Goal: Task Accomplishment & Management: Manage account settings

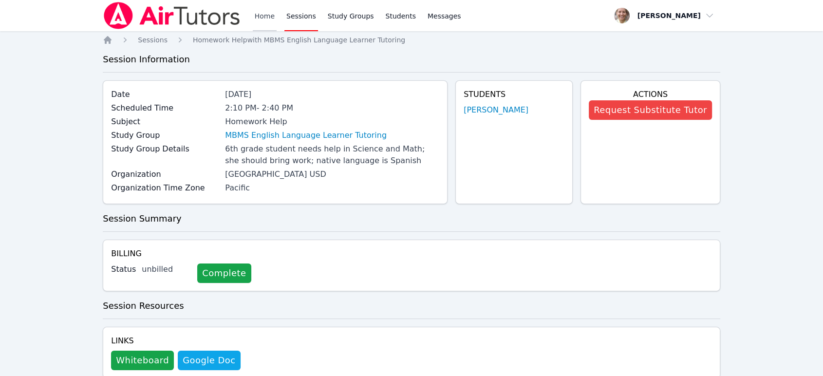
click at [260, 16] on link "Home" at bounding box center [265, 15] width 24 height 31
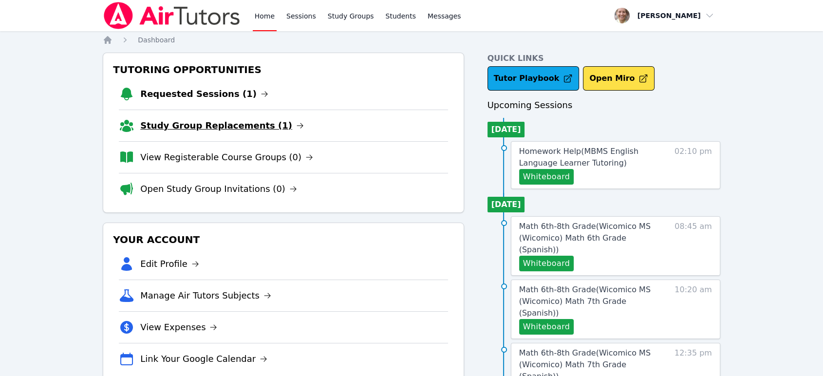
click at [217, 122] on link "Study Group Replacements (1)" at bounding box center [222, 126] width 164 height 14
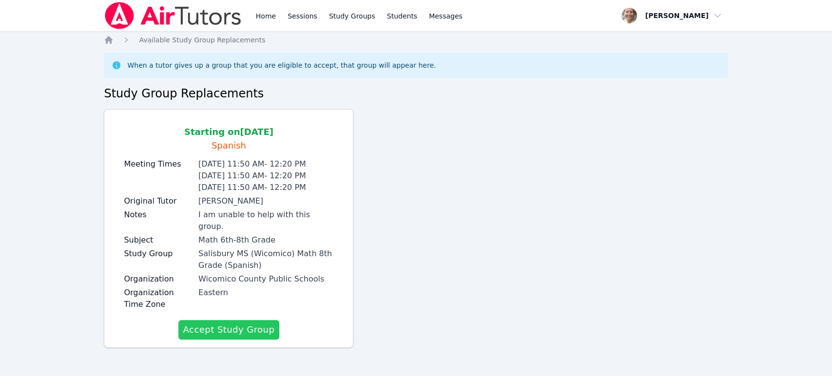
click at [258, 322] on button "Accept Study Group" at bounding box center [228, 329] width 101 height 19
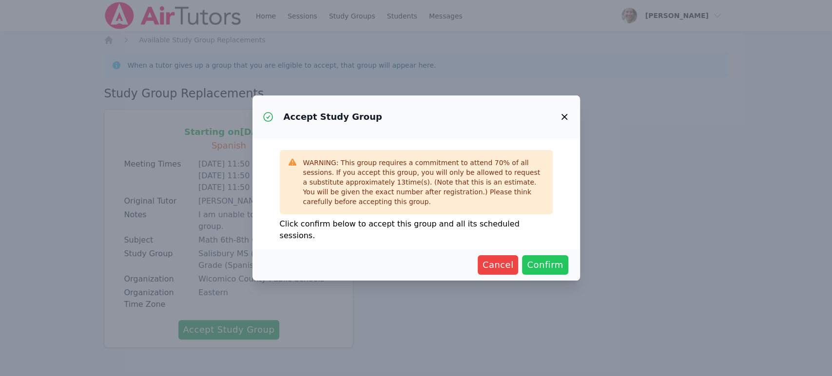
click at [544, 266] on span "Confirm" at bounding box center [545, 265] width 36 height 14
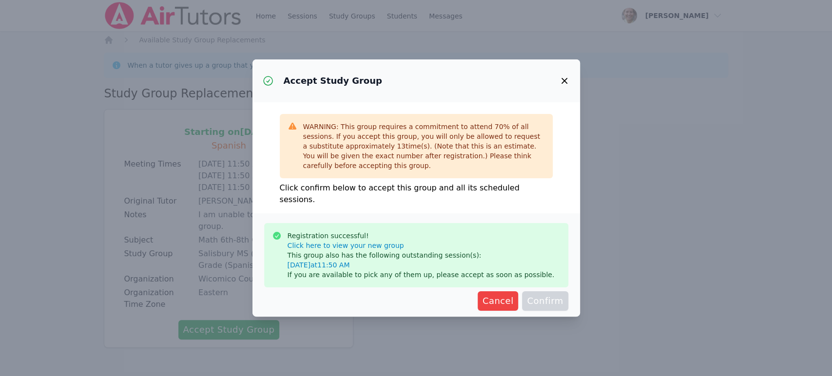
click at [569, 87] on icon "button" at bounding box center [564, 81] width 12 height 12
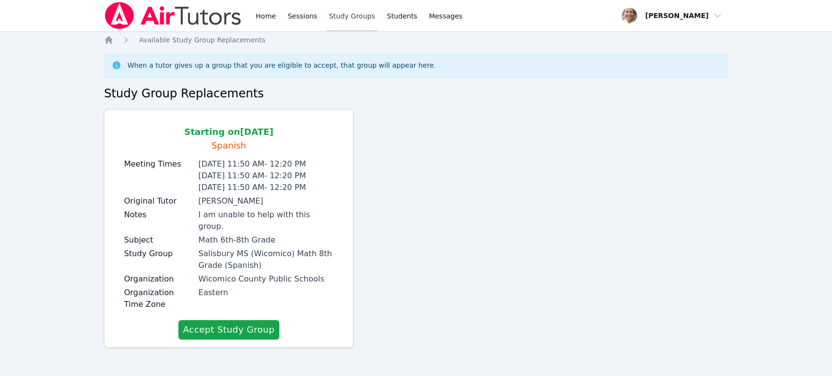
click at [335, 15] on link "Study Groups" at bounding box center [352, 15] width 50 height 31
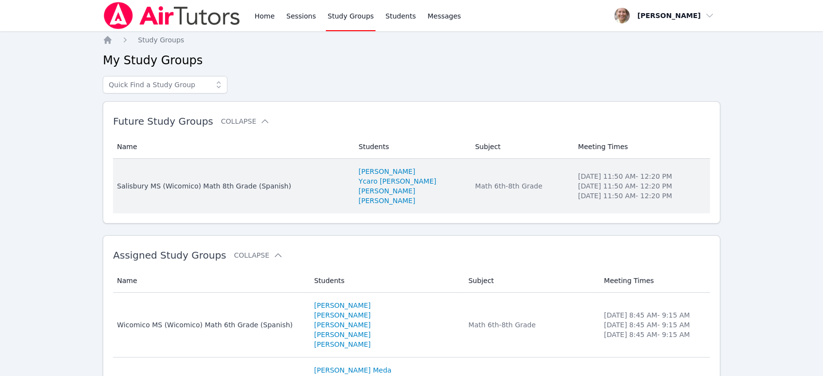
click at [249, 185] on div "Salisbury MS (Wicomico) Math 8th Grade (Spanish)" at bounding box center [232, 186] width 230 height 10
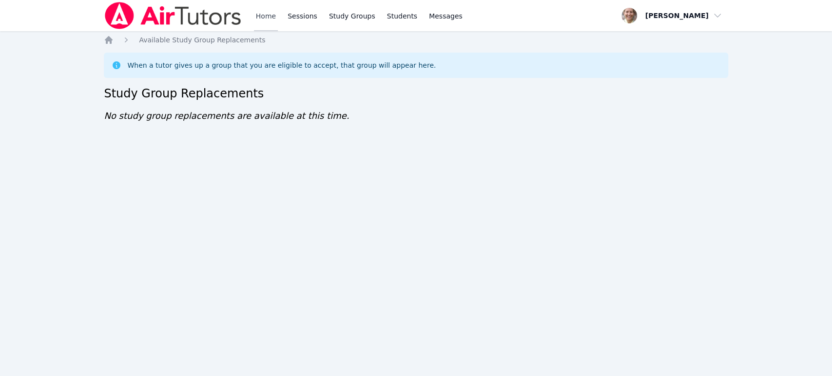
click at [267, 20] on link "Home" at bounding box center [266, 15] width 24 height 31
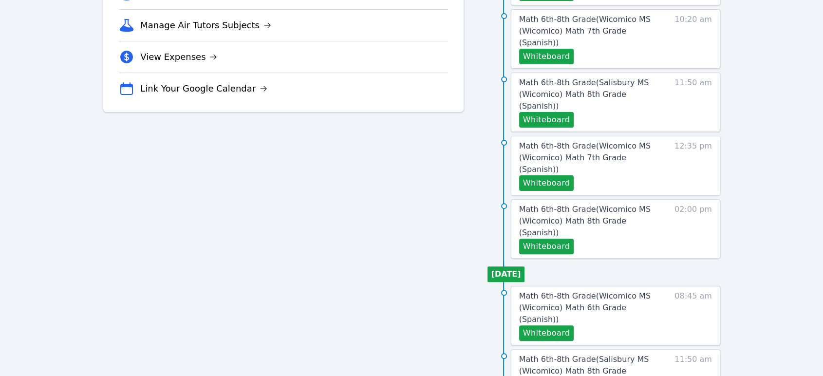
scroll to position [54, 0]
